Goal: Task Accomplishment & Management: Use online tool/utility

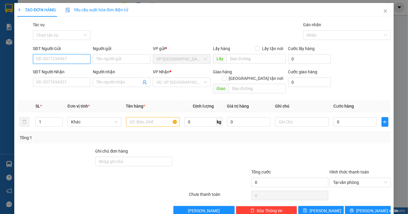
click at [60, 60] on input "SĐT Người Gửi" at bounding box center [62, 59] width 58 height 10
type input "0987523257"
click at [104, 57] on input "Người gửi" at bounding box center [122, 59] width 58 height 10
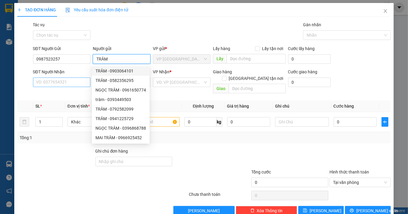
type input "TRÂM"
click at [64, 81] on input "SĐT Người Nhận" at bounding box center [62, 82] width 58 height 10
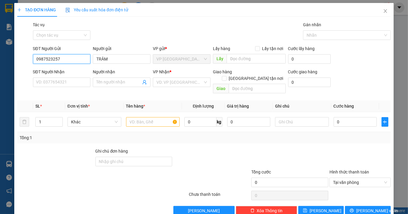
click at [63, 61] on input "0987523257" at bounding box center [62, 59] width 58 height 10
click at [66, 80] on input "SĐT Người Nhận" at bounding box center [62, 82] width 58 height 10
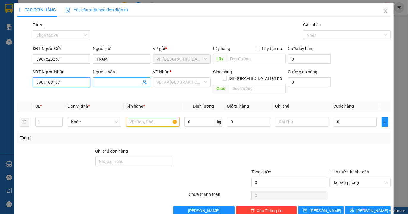
type input "0907168187"
click at [111, 81] on input "Người nhận" at bounding box center [118, 82] width 45 height 7
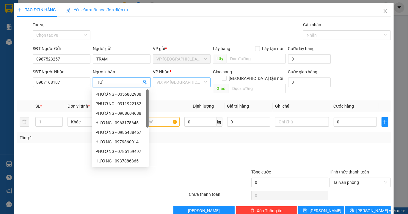
type input "H"
type input "PHƯƠNG"
click at [168, 82] on input "search" at bounding box center [180, 82] width 46 height 9
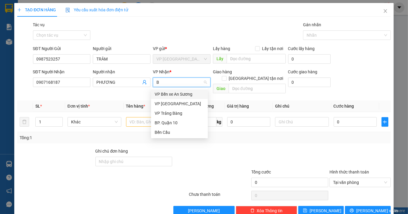
type input "BP"
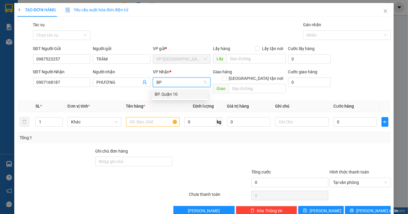
click at [175, 91] on div "BP. Quận 10" at bounding box center [180, 94] width 50 height 7
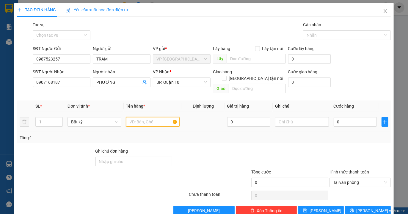
click at [154, 117] on input "text" at bounding box center [153, 122] width 54 height 10
click at [281, 117] on input "text" at bounding box center [302, 122] width 54 height 10
click at [140, 117] on input "text" at bounding box center [153, 122] width 54 height 10
type input "BỊCH VÀNG GIẤY TỜ"
click at [339, 117] on input "0" at bounding box center [355, 122] width 43 height 10
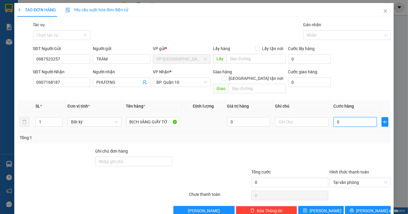
click at [339, 117] on input "0" at bounding box center [355, 122] width 43 height 10
click at [350, 117] on input "0" at bounding box center [355, 122] width 43 height 10
paste input "30.000"
type input "030.000"
type input "30.000"
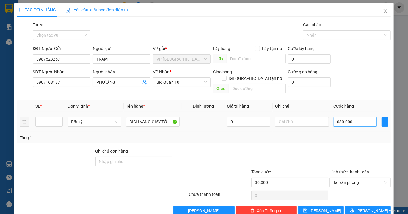
click at [336, 117] on input "030.000" at bounding box center [355, 122] width 43 height 10
type input "30.000"
click at [350, 134] on div "Tổng: 1" at bounding box center [204, 137] width 369 height 7
click at [359, 207] on span "Lưu và In" at bounding box center [378, 210] width 42 height 7
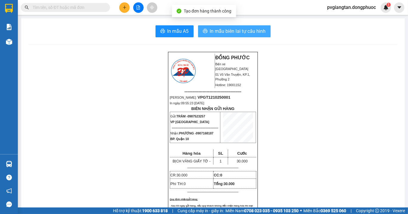
click at [219, 33] on span "In mẫu biên lai tự cấu hình" at bounding box center [238, 30] width 56 height 7
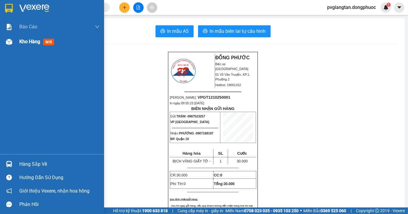
click at [34, 42] on span "Kho hàng" at bounding box center [29, 42] width 21 height 6
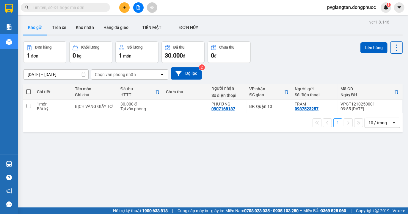
click at [173, 171] on div "ver 1.8.146 Kho gửi Trên xe Kho nhận Hàng đã giao TIỀN MẶT ĐƠN HỦY Đơn hàng 1…" at bounding box center [213, 125] width 385 height 214
click at [29, 105] on input "checkbox" at bounding box center [28, 106] width 4 height 4
checkbox input "true"
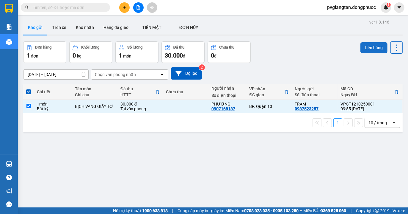
click at [368, 46] on button "Lên hàng" at bounding box center [374, 47] width 27 height 11
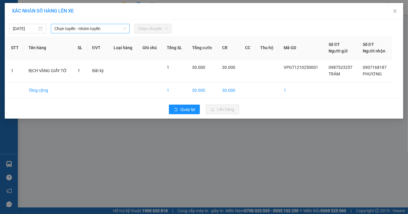
click at [81, 28] on span "Chọn tuyến - nhóm tuyến" at bounding box center [90, 28] width 72 height 9
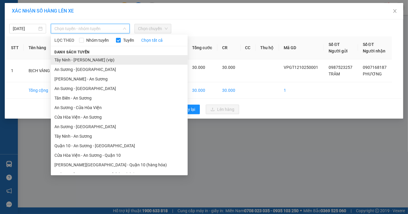
click at [107, 59] on li "Tây Ninh - [PERSON_NAME] (vip)" at bounding box center [119, 60] width 137 height 10
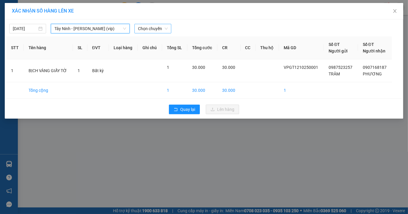
click at [154, 30] on span "Chọn chuyến" at bounding box center [153, 28] width 30 height 9
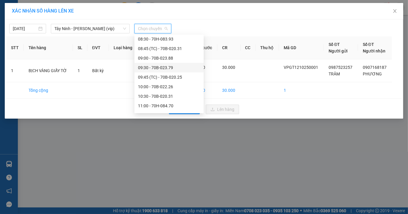
scroll to position [165, 0]
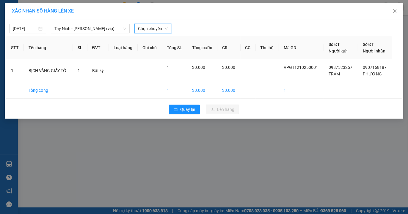
click at [149, 28] on span "Chọn chuyến" at bounding box center [153, 28] width 30 height 9
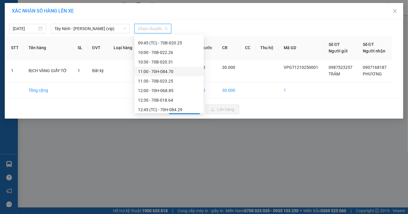
scroll to position [198, 0]
click at [180, 71] on div "11:30 - 70B-023.25" at bounding box center [169, 71] width 62 height 7
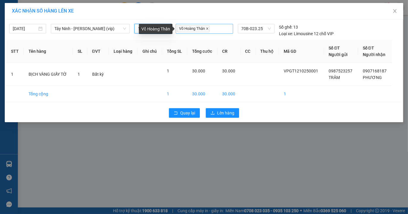
click at [206, 28] on icon "close" at bounding box center [207, 28] width 3 height 3
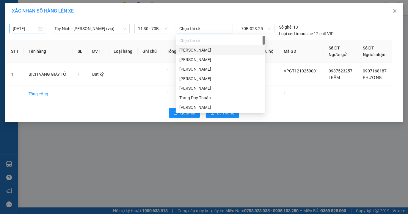
click at [39, 27] on div "[DATE]" at bounding box center [28, 28] width 30 height 7
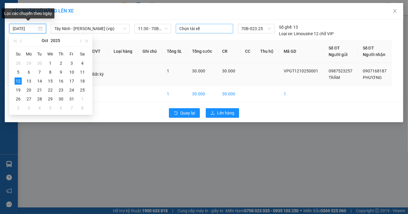
type input "[DATE]"
click at [174, 14] on div "XÁC NHẬN SỐ HÀNG LÊN XE" at bounding box center [204, 11] width 399 height 16
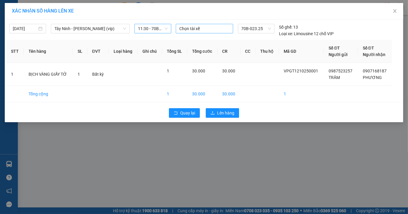
click at [160, 27] on span "11:30 - 70B-023.25" at bounding box center [153, 28] width 30 height 9
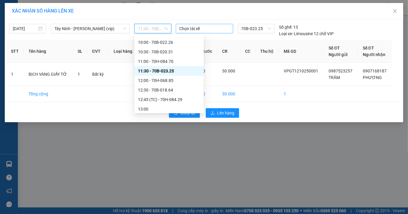
scroll to position [165, 0]
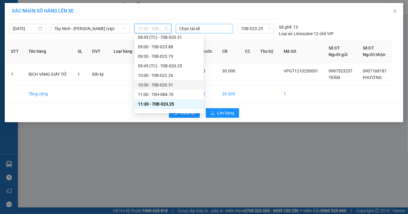
click at [266, 102] on div "[DATE] [GEOGRAPHIC_DATA] (vip) LỌC THEO Nhóm tuyến Tuyến Chọn tất cả Danh sách …" at bounding box center [204, 70] width 399 height 103
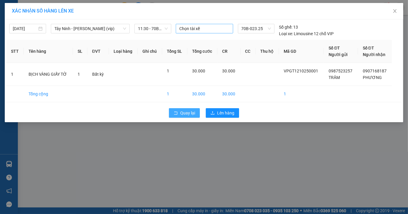
click at [188, 113] on span "Quay lại" at bounding box center [187, 113] width 15 height 7
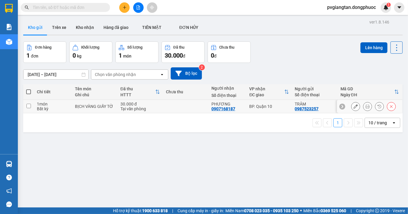
click at [29, 106] on input "checkbox" at bounding box center [28, 106] width 4 height 4
checkbox input "true"
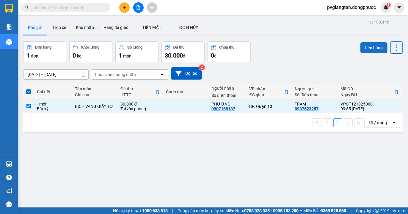
click at [368, 48] on button "Lên hàng" at bounding box center [374, 47] width 27 height 11
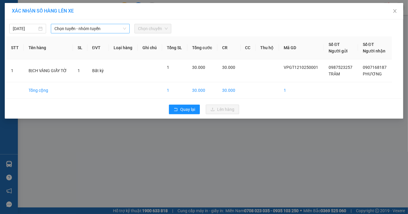
click at [99, 27] on span "Chọn tuyến - nhóm tuyến" at bounding box center [90, 28] width 72 height 9
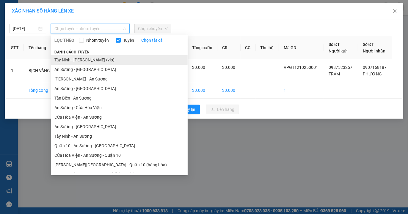
click at [107, 60] on li "Tây Ninh - [PERSON_NAME] (vip)" at bounding box center [119, 60] width 137 height 10
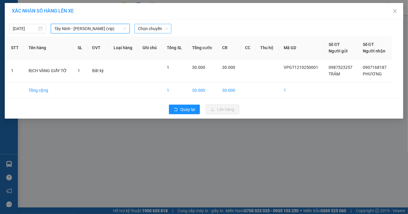
click at [161, 29] on span "Chọn chuyến" at bounding box center [153, 28] width 30 height 9
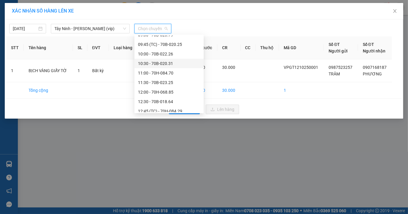
scroll to position [198, 0]
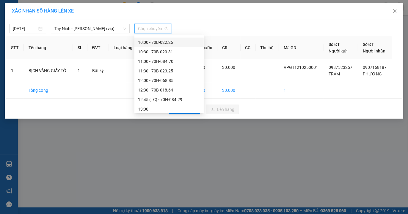
click at [177, 42] on div "10:00 - 70B-022.26" at bounding box center [169, 42] width 62 height 7
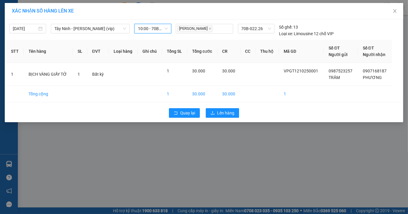
click at [162, 28] on span "10:00 - 70B-022.26" at bounding box center [153, 28] width 30 height 9
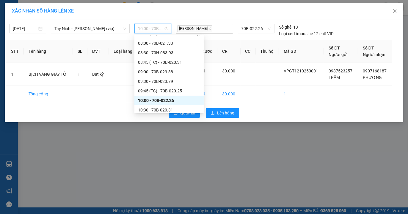
scroll to position [132, 0]
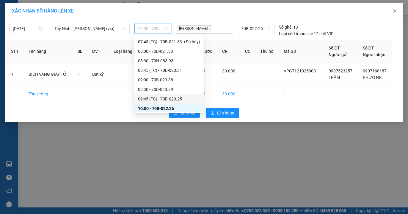
click at [182, 96] on div "09:45 (TC) - 70B-020.25" at bounding box center [169, 99] width 62 height 7
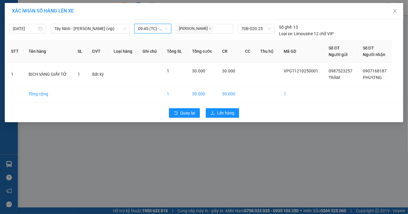
click at [167, 29] on span "09:45 (TC) - 70B-020.25" at bounding box center [153, 28] width 30 height 9
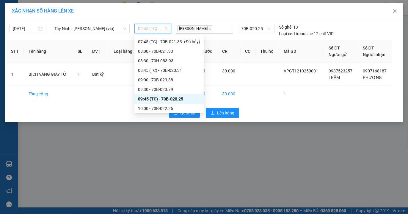
click at [173, 96] on div "09:45 (TC) - 70B-020.25" at bounding box center [169, 99] width 62 height 7
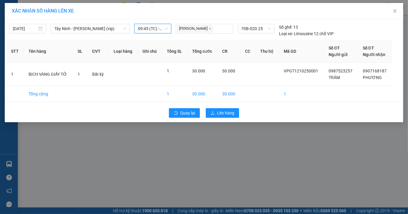
click at [165, 29] on span "09:45 (TC) - 70B-020.25" at bounding box center [153, 28] width 30 height 9
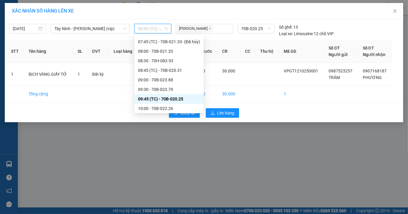
click at [182, 99] on div "09:45 (TC) - 70B-020.25" at bounding box center [169, 99] width 62 height 7
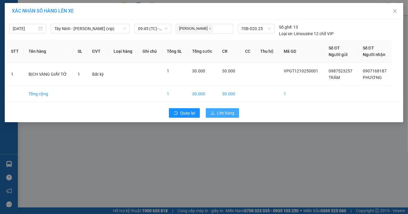
click at [218, 114] on span "Lên hàng" at bounding box center [225, 113] width 17 height 7
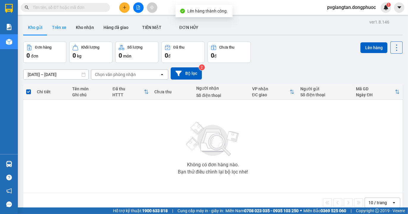
drag, startPoint x: 52, startPoint y: 23, endPoint x: 55, endPoint y: 25, distance: 3.5
click at [52, 24] on button "Trên xe" at bounding box center [59, 27] width 24 height 14
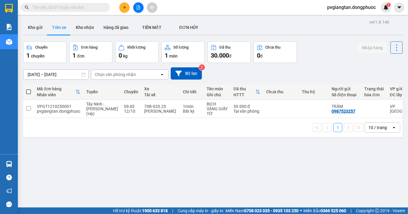
click at [216, 211] on span "Cung cấp máy in - giấy in:" at bounding box center [201, 210] width 46 height 7
